Goal: Task Accomplishment & Management: Manage account settings

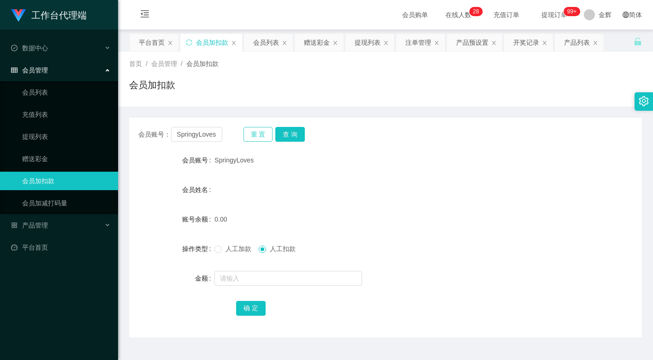
click at [254, 136] on button "重 置" at bounding box center [258, 134] width 30 height 15
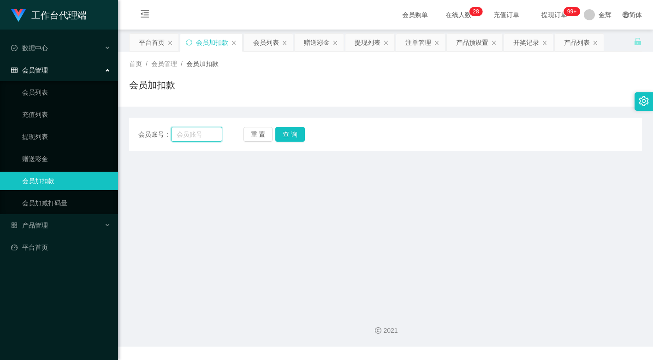
click at [202, 132] on input "text" at bounding box center [196, 134] width 51 height 15
paste input "83653428"
type input "83653428"
click at [290, 136] on button "查 询" at bounding box center [290, 134] width 30 height 15
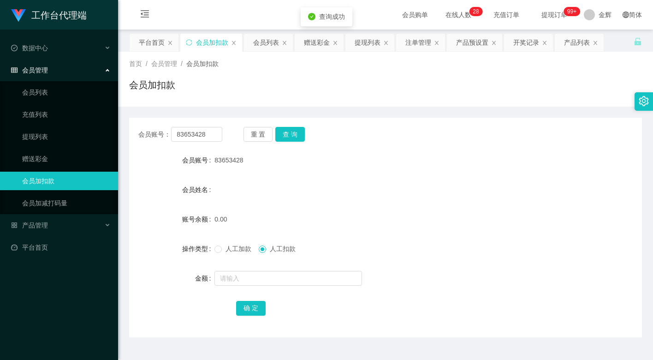
click at [231, 248] on span "人工加款" at bounding box center [238, 248] width 33 height 7
click at [242, 281] on input "text" at bounding box center [288, 278] width 148 height 15
type input "100"
drag, startPoint x: 253, startPoint y: 309, endPoint x: 242, endPoint y: 307, distance: 10.7
click at [253, 309] on button "确 定" at bounding box center [251, 308] width 30 height 15
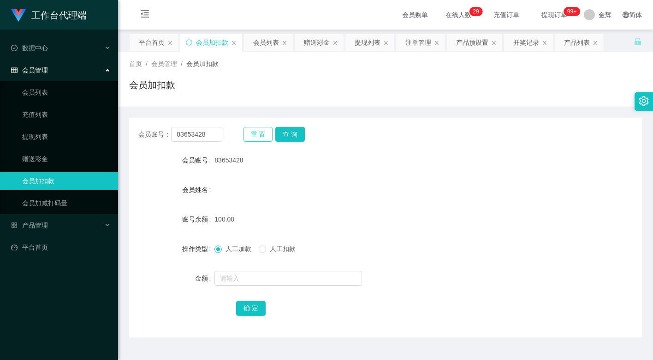
click at [263, 129] on button "重 置" at bounding box center [258, 134] width 30 height 15
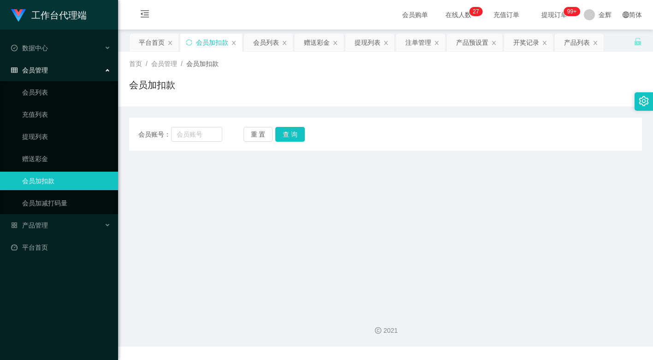
drag, startPoint x: 287, startPoint y: 173, endPoint x: 294, endPoint y: 170, distance: 7.6
click at [288, 173] on main "关闭左侧 关闭右侧 关闭其它 刷新页面 平台首页 会员加扣款 会员列表 赠送彩金 提现列表 注单管理 产品预设置 开奖记录 产品列表 首页 / 会员管理 / …" at bounding box center [385, 167] width 535 height 274
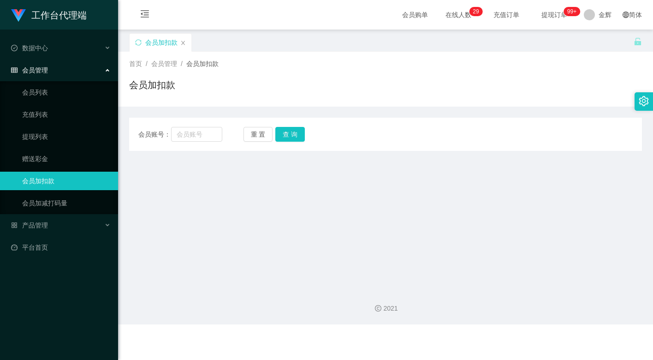
click at [319, 35] on div "会员加扣款" at bounding box center [381, 49] width 504 height 32
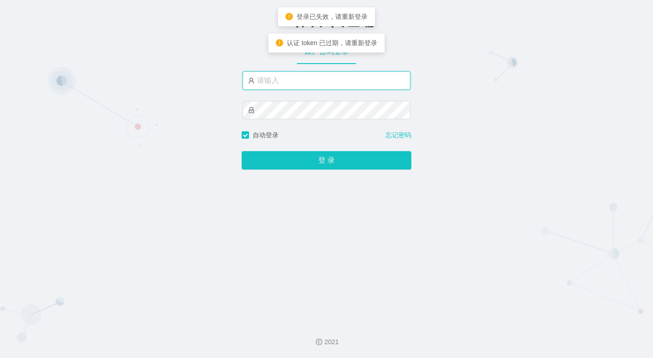
type input "金辉"
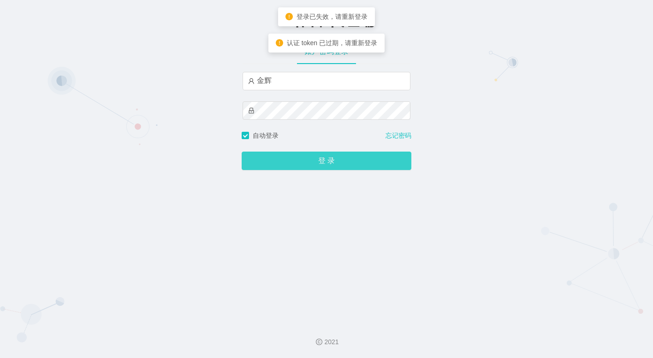
drag, startPoint x: 0, startPoint y: 0, endPoint x: 364, endPoint y: 31, distance: 365.5
click at [284, 155] on button "登 录" at bounding box center [327, 161] width 170 height 18
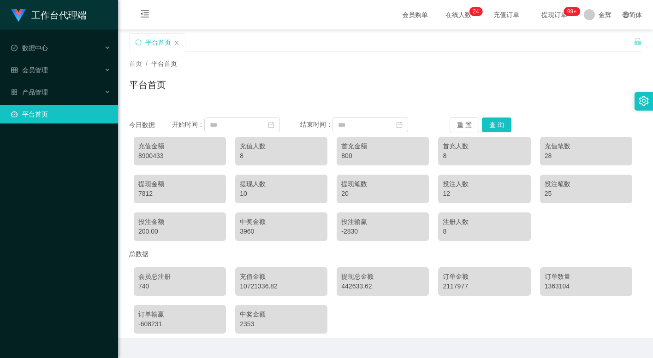
click at [325, 76] on div "首页 / 平台首页 / 平台首页" at bounding box center [385, 79] width 513 height 40
click at [55, 65] on div "会员管理" at bounding box center [59, 70] width 118 height 18
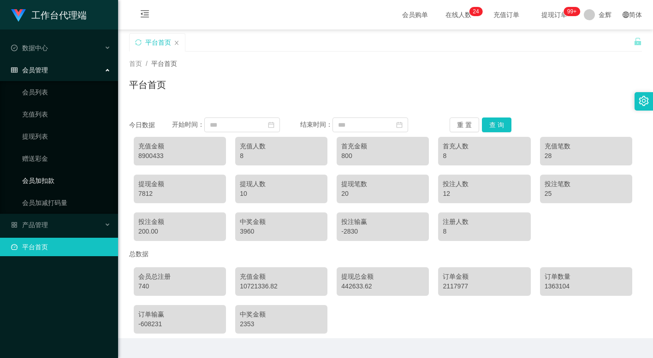
click at [47, 174] on link "会员加扣款" at bounding box center [66, 180] width 89 height 18
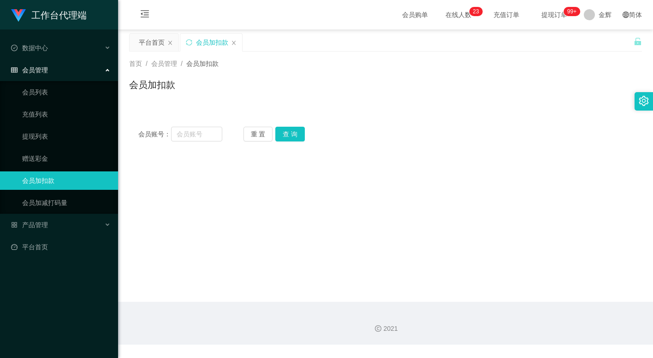
click at [417, 100] on div "首页 / 会员管理 / 会员加扣款 / 会员加扣款" at bounding box center [385, 79] width 535 height 55
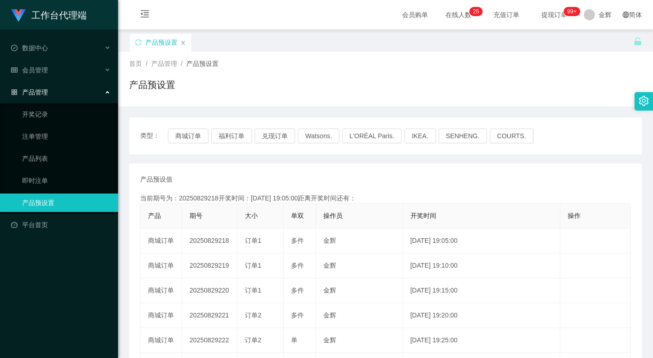
click at [429, 100] on div "首页 / 产品管理 / 产品预设置 / 产品预设置" at bounding box center [385, 79] width 535 height 55
